Goal: Information Seeking & Learning: Learn about a topic

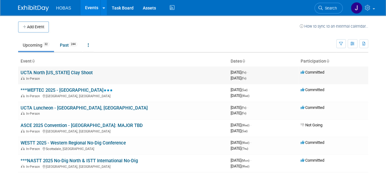
click at [66, 71] on link "UCTA North [US_STATE] Clay Shoot" at bounding box center [57, 73] width 72 height 6
drag, startPoint x: 43, startPoint y: 87, endPoint x: 46, endPoint y: 94, distance: 7.7
drag, startPoint x: 46, startPoint y: 94, endPoint x: 28, endPoint y: 90, distance: 18.4
click at [28, 90] on link "***WEFTEC 2025 - [GEOGRAPHIC_DATA]" at bounding box center [67, 90] width 92 height 6
click at [69, 105] on link "UCTA Luncheon - [GEOGRAPHIC_DATA], [GEOGRAPHIC_DATA]" at bounding box center [84, 108] width 127 height 6
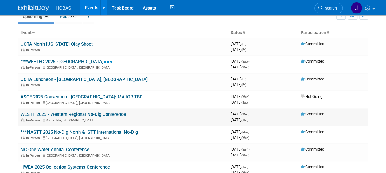
scroll to position [29, 0]
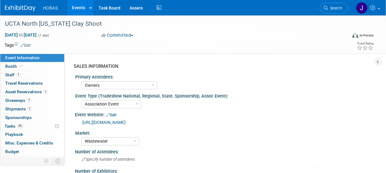
select select "Owners"
select select "Association Event"
select select "Wastewater"
select select "Exhibiting - Sales Managed - Minimal Marketing Involvement"
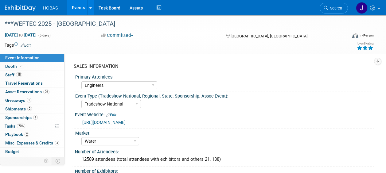
select select "Engineers"
select select "Tradeshow National"
select select "Water"
select select "Exhibiting and Sponsoring"
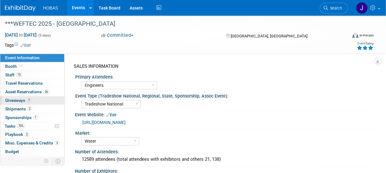
click at [17, 100] on span "Giveaways 1" at bounding box center [18, 100] width 26 height 5
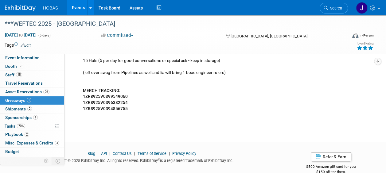
scroll to position [349, 0]
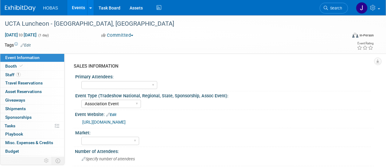
select select "Association Event"
select select "Attending only"
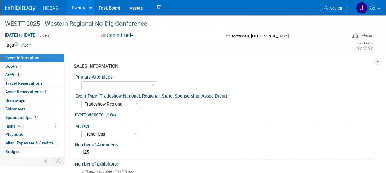
select select "Tradeshow Regional"
select select "Trenchless"
select select "Exhibiting and Sponsoring"
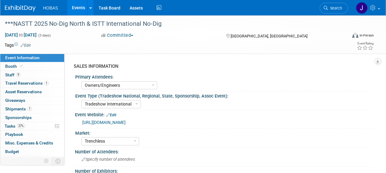
select select "Owners/Engineers"
select select "Tradeshow International"
select select "Trenchless"
select select "Exhibiting"
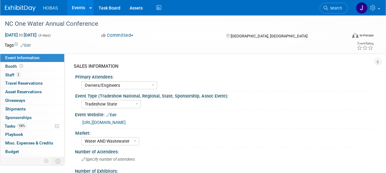
select select "Owners/Engineers"
select select "Tradeshow State"
select select "Water AND Wastewater"
select select "Attending only"
